Goal: Navigation & Orientation: Find specific page/section

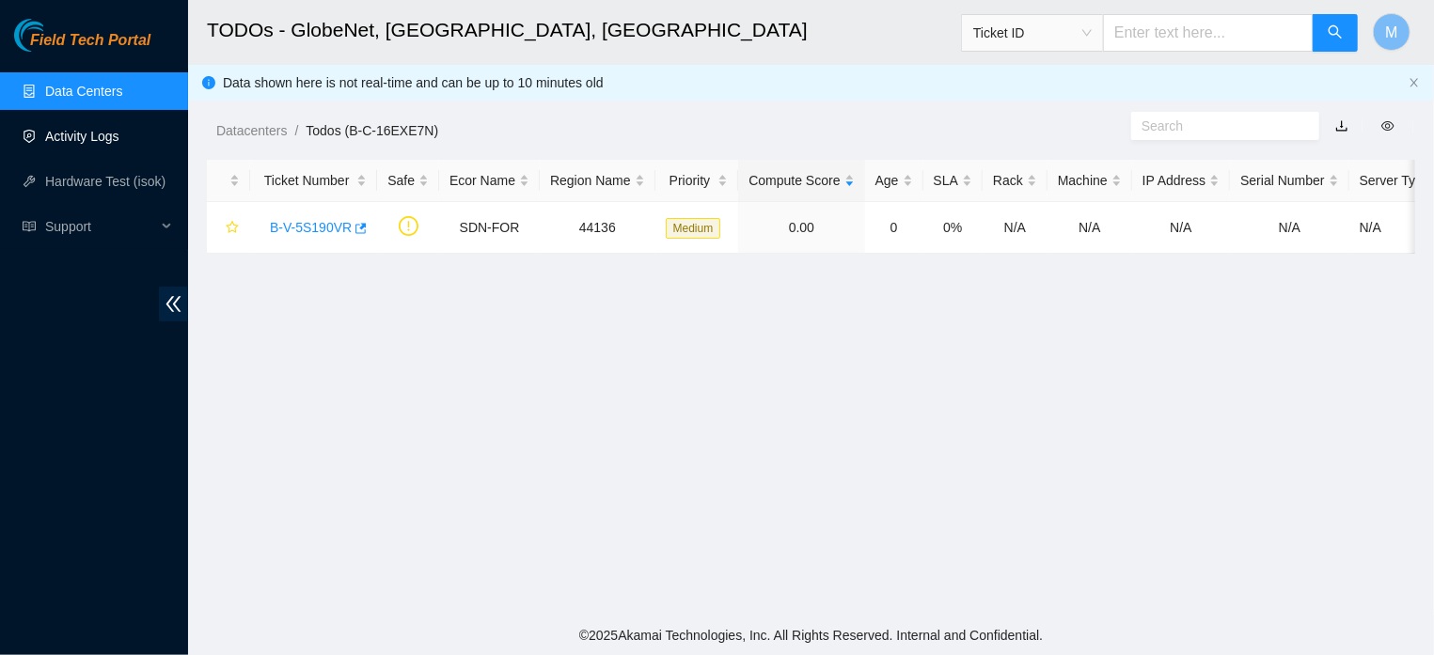
click at [102, 144] on link "Activity Logs" at bounding box center [82, 136] width 74 height 15
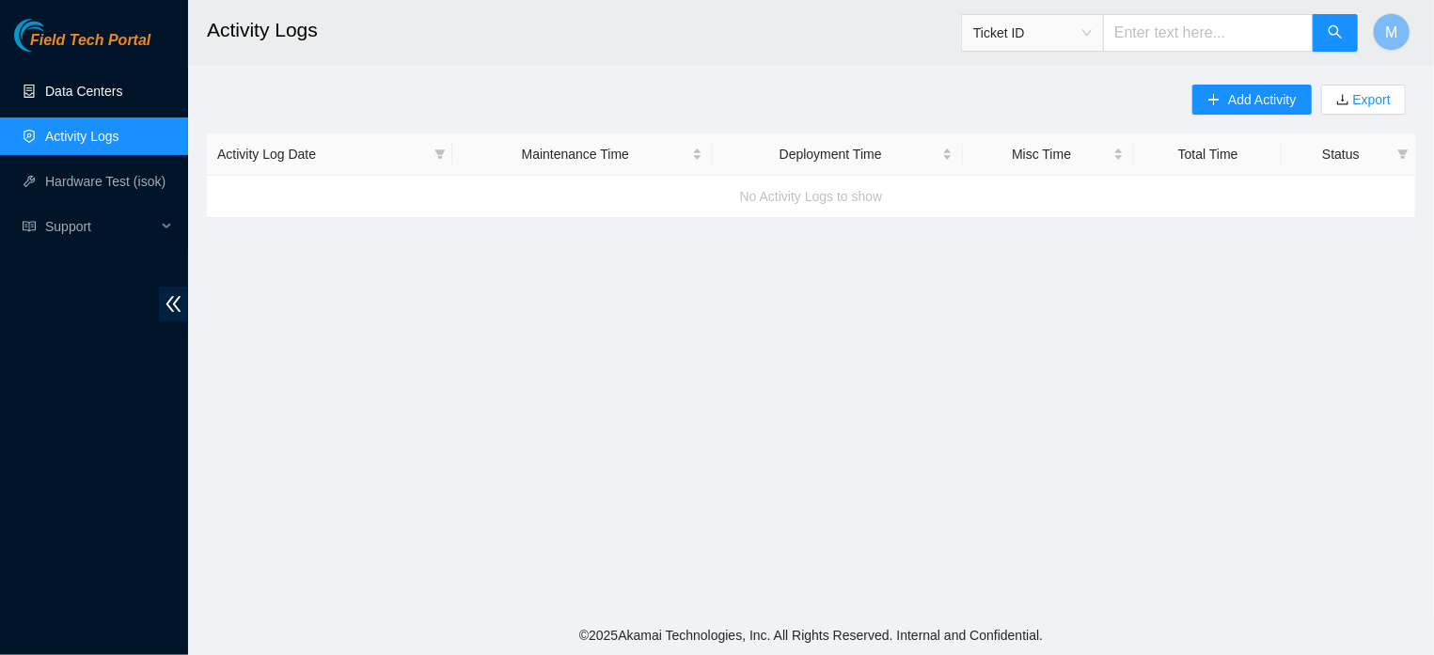
click at [86, 89] on link "Data Centers" at bounding box center [83, 91] width 77 height 15
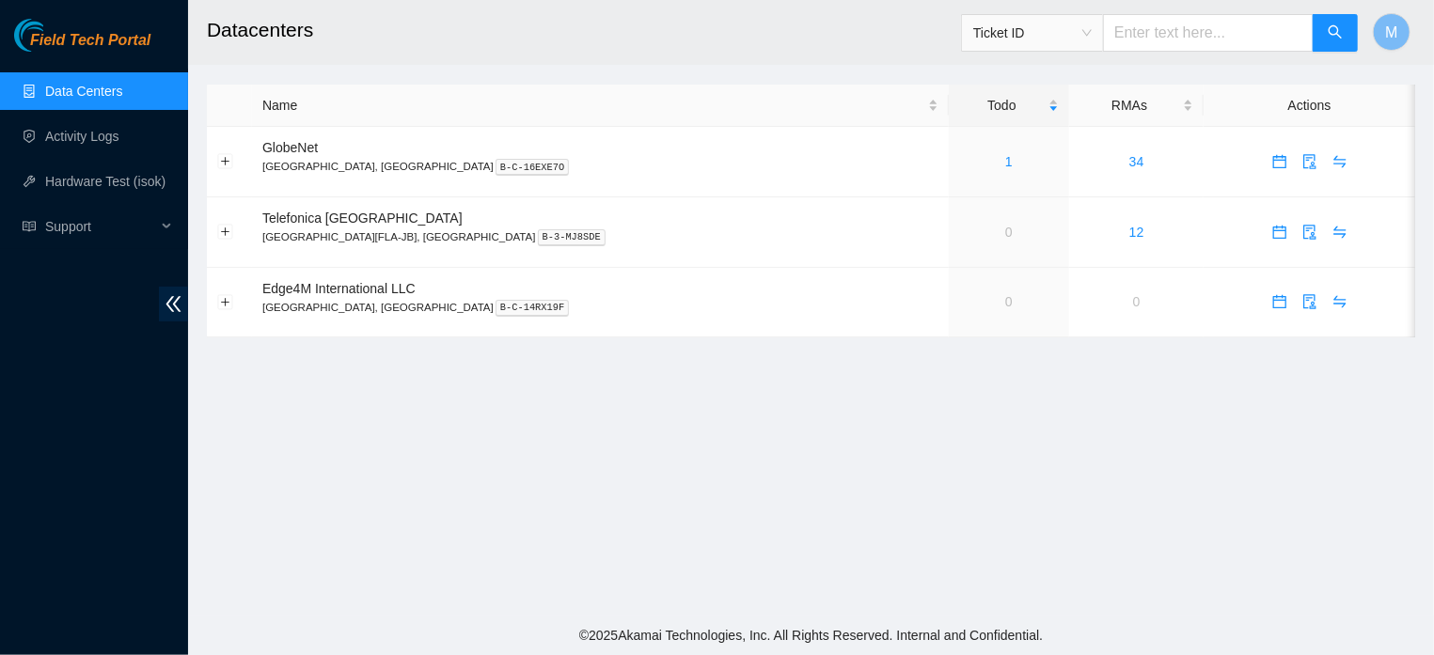
click at [116, 88] on link "Data Centers" at bounding box center [83, 91] width 77 height 15
click at [1129, 163] on link "34" at bounding box center [1136, 161] width 15 height 15
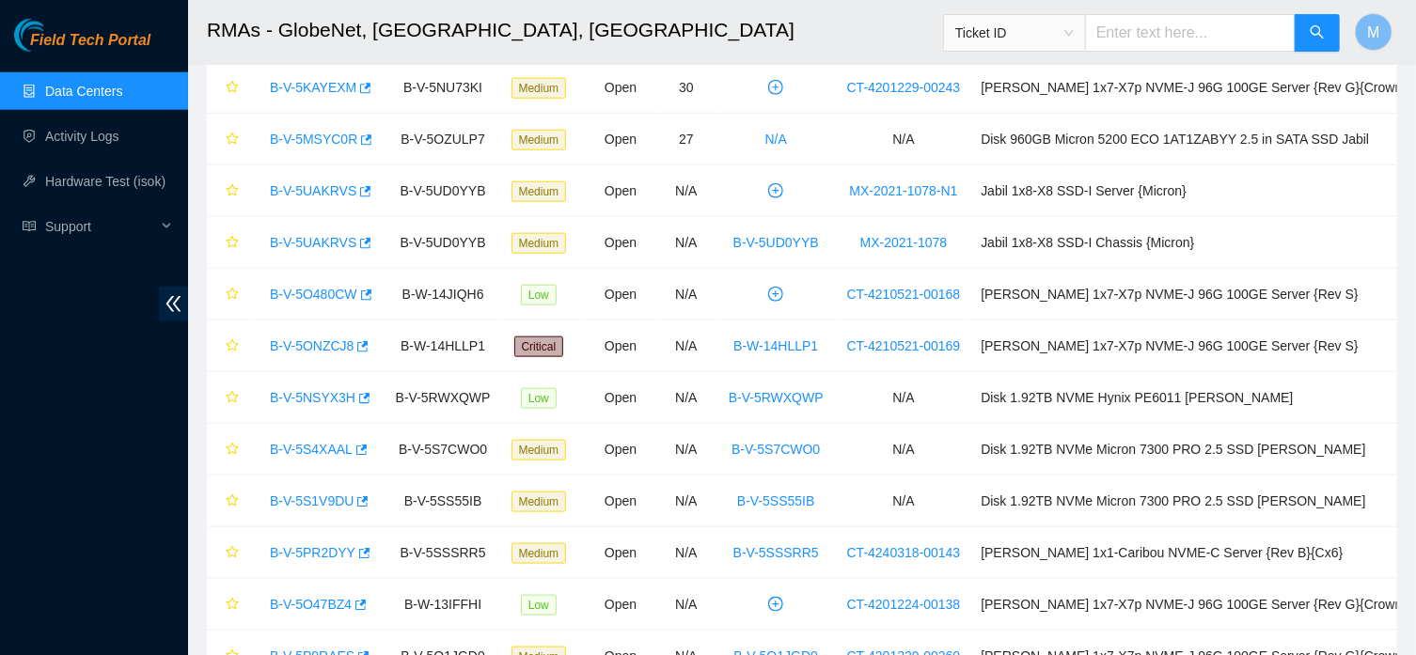
scroll to position [1026, 0]
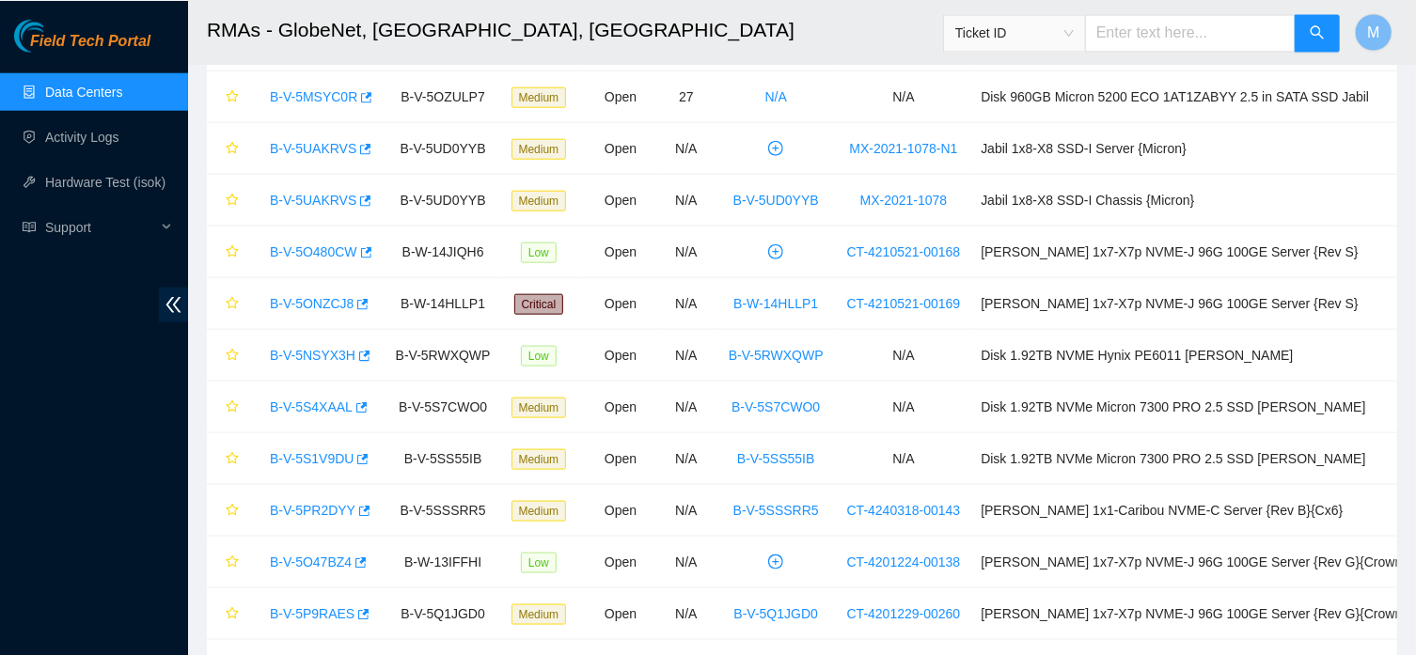
click at [71, 94] on link "Data Centers" at bounding box center [83, 91] width 77 height 15
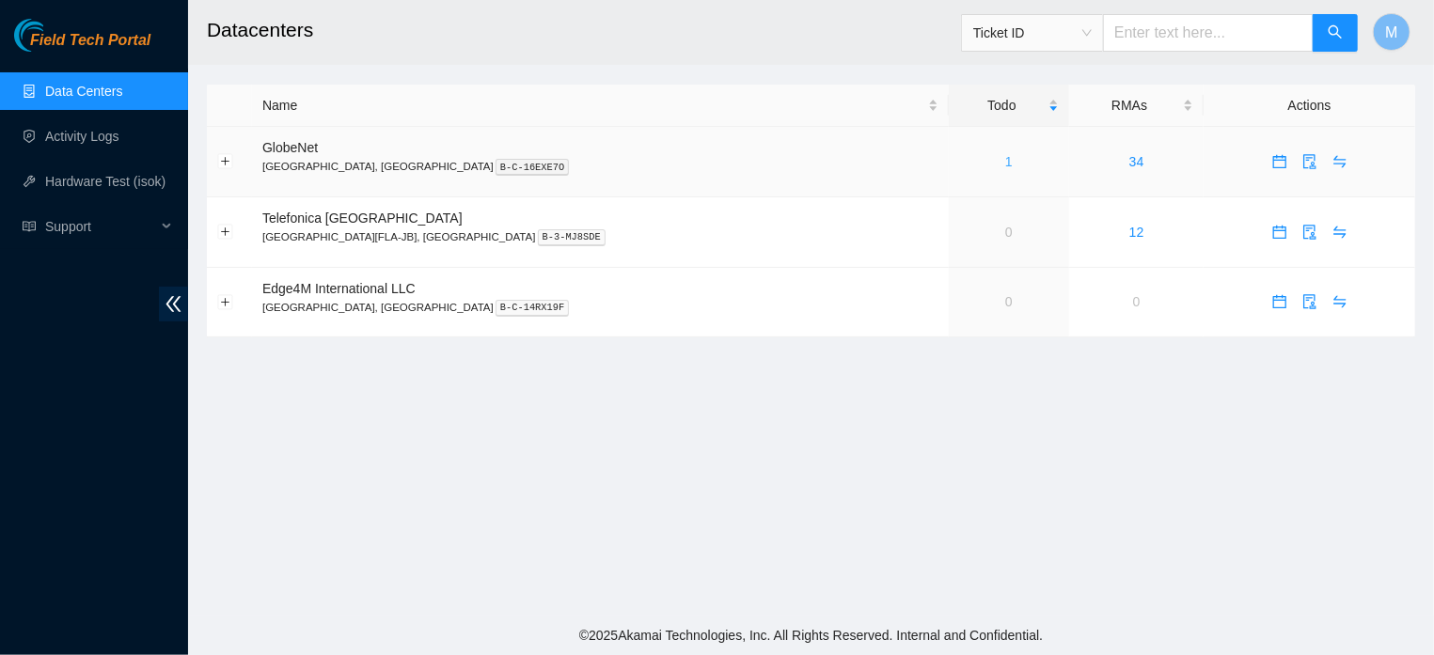
click at [1005, 159] on link "1" at bounding box center [1009, 161] width 8 height 15
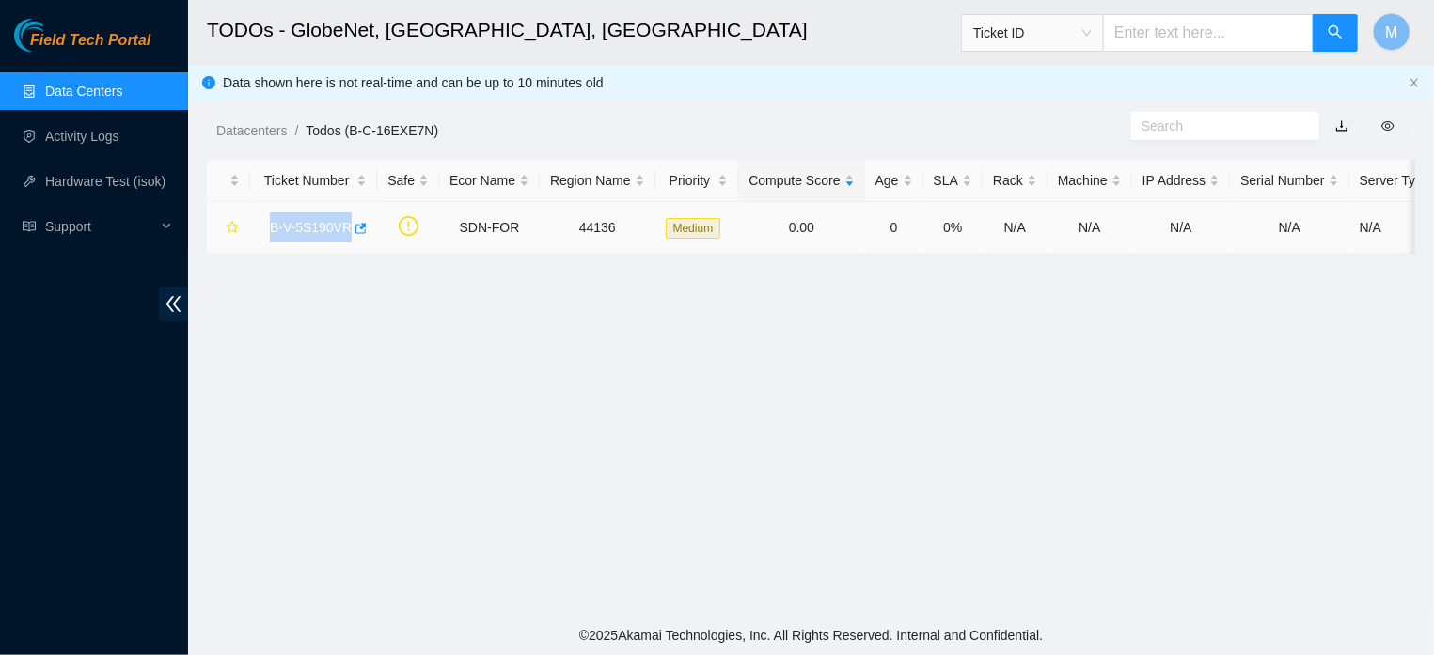
drag, startPoint x: 259, startPoint y: 226, endPoint x: 356, endPoint y: 244, distance: 98.6
click at [356, 244] on td "B-V-5S190VR" at bounding box center [313, 228] width 127 height 52
copy link "B-V-5S190VR"
